Goal: Use online tool/utility: Utilize a website feature to perform a specific function

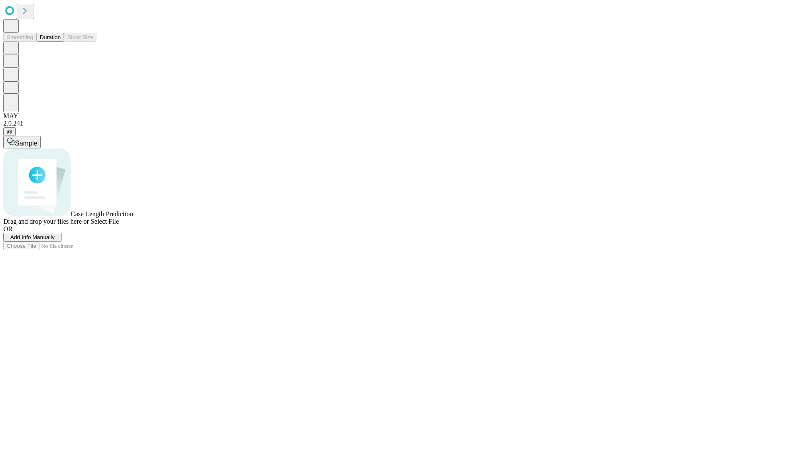
click at [61, 42] on button "Duration" at bounding box center [50, 37] width 27 height 9
click at [55, 240] on span "Add Info Manually" at bounding box center [32, 237] width 44 height 6
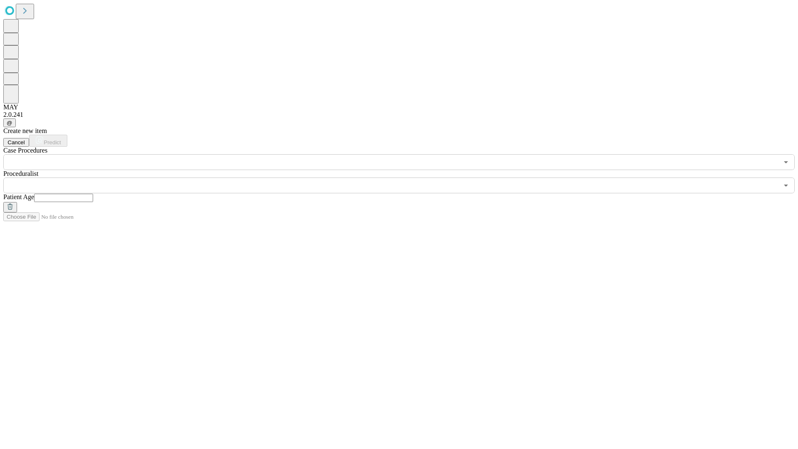
click at [93, 194] on input "text" at bounding box center [63, 198] width 59 height 8
type input "**"
click at [405, 178] on input "text" at bounding box center [390, 186] width 775 height 16
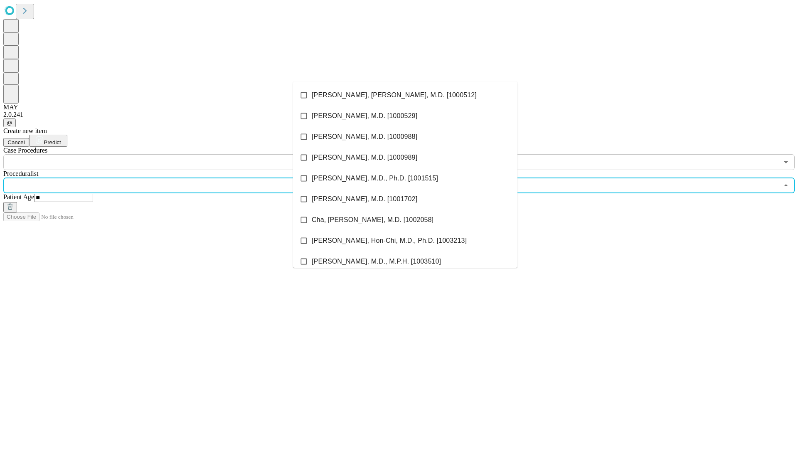
click at [405, 95] on li "[PERSON_NAME], [PERSON_NAME], M.D. [1000512]" at bounding box center [405, 95] width 225 height 21
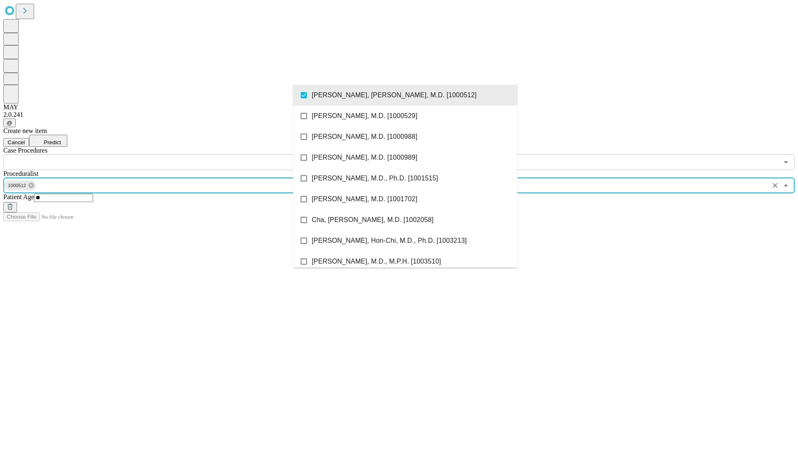
click at [175, 154] on input "text" at bounding box center [390, 162] width 775 height 16
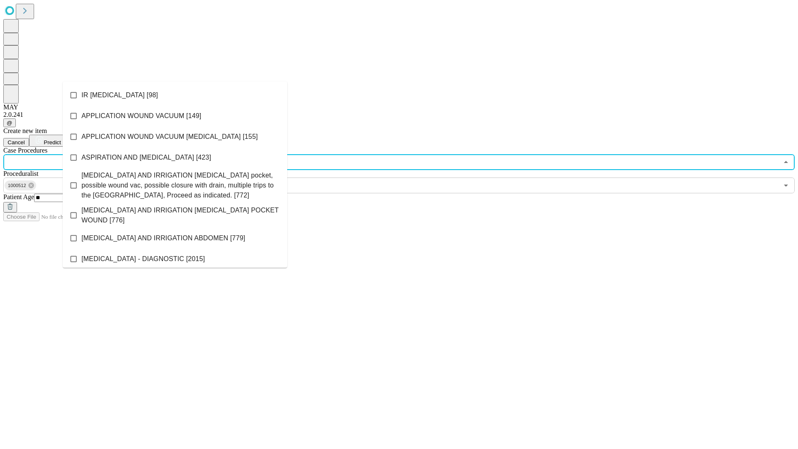
click at [175, 95] on li "IR [MEDICAL_DATA] [98]" at bounding box center [175, 95] width 225 height 21
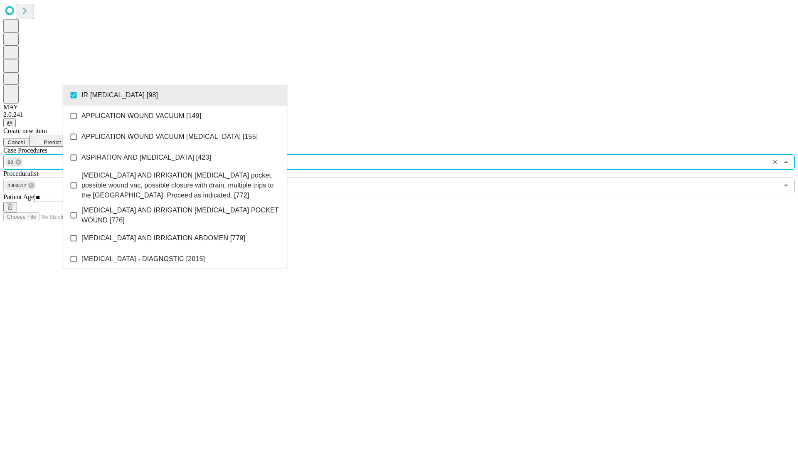
click at [61, 139] on span "Predict" at bounding box center [52, 142] width 17 height 6
